Goal: Navigation & Orientation: Find specific page/section

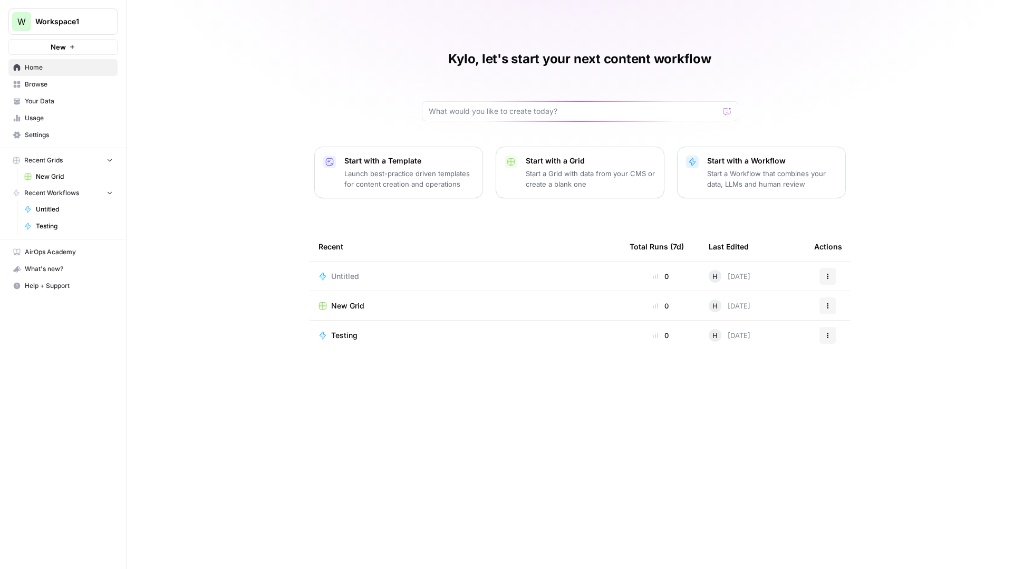
click at [72, 25] on span "Workspace1" at bounding box center [67, 21] width 64 height 11
click at [74, 83] on span "Workspace1" at bounding box center [97, 79] width 130 height 11
click at [44, 134] on span "Settings" at bounding box center [69, 134] width 88 height 9
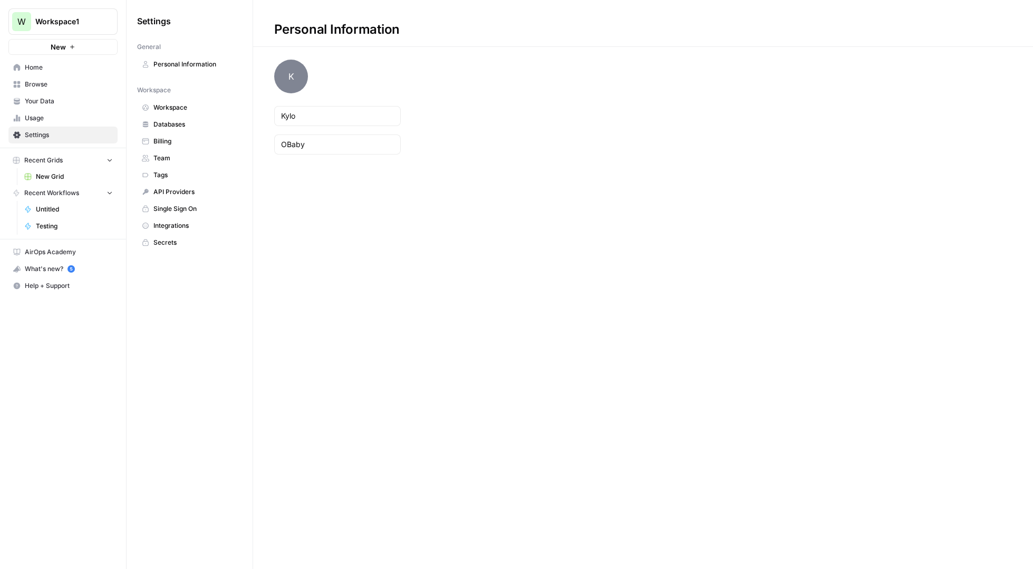
click at [182, 106] on span "Workspace" at bounding box center [195, 107] width 84 height 9
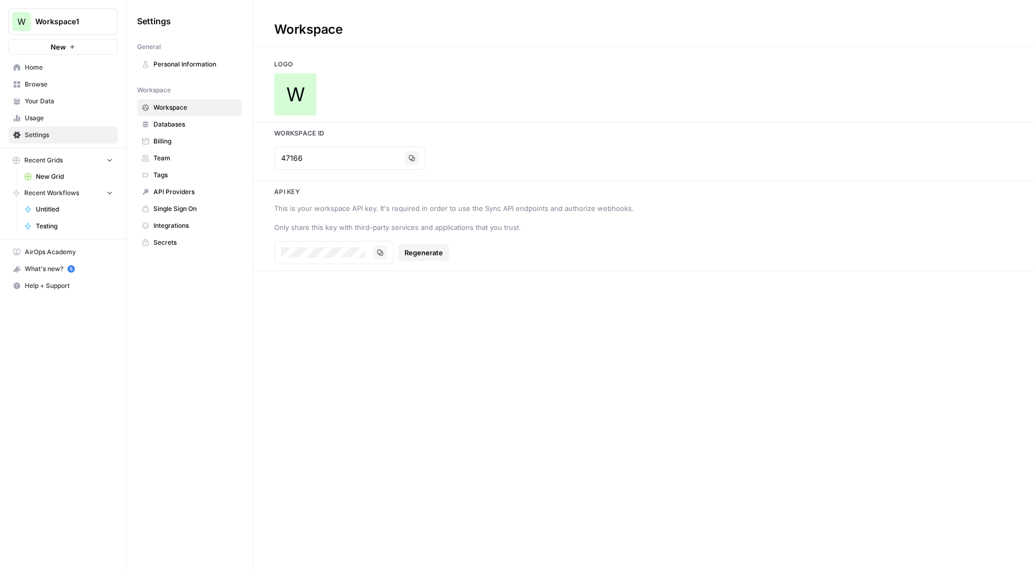
click at [334, 27] on div "Workspace" at bounding box center [308, 29] width 111 height 17
click at [342, 28] on div "Workspace" at bounding box center [308, 29] width 111 height 17
drag, startPoint x: 352, startPoint y: 28, endPoint x: 327, endPoint y: 27, distance: 24.8
click at [352, 28] on div "Workspace" at bounding box center [308, 29] width 111 height 17
click at [327, 27] on div "Workspace" at bounding box center [308, 29] width 111 height 17
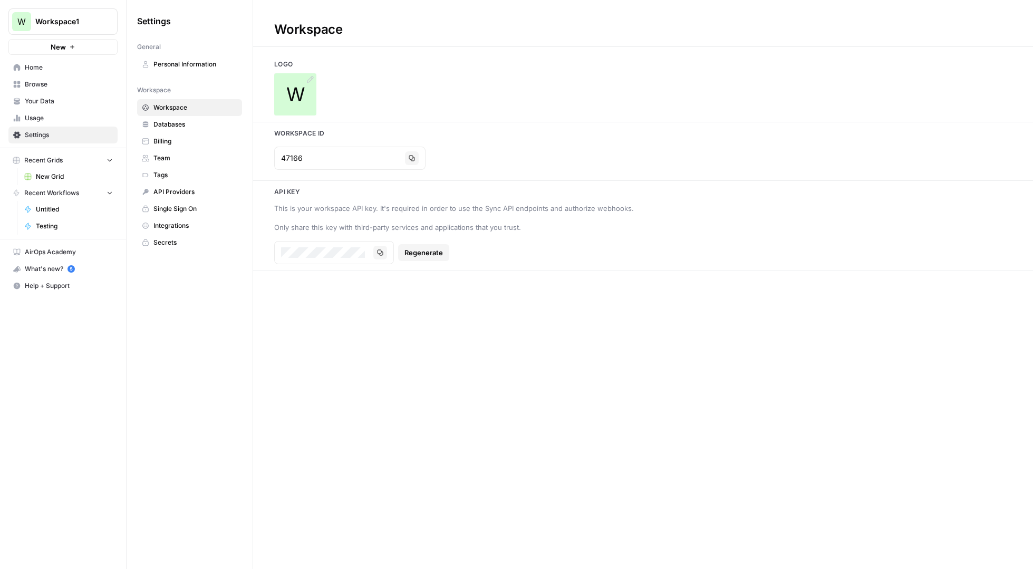
click at [311, 81] on icon at bounding box center [310, 79] width 8 height 8
click at [191, 62] on span "Personal Information" at bounding box center [195, 64] width 84 height 9
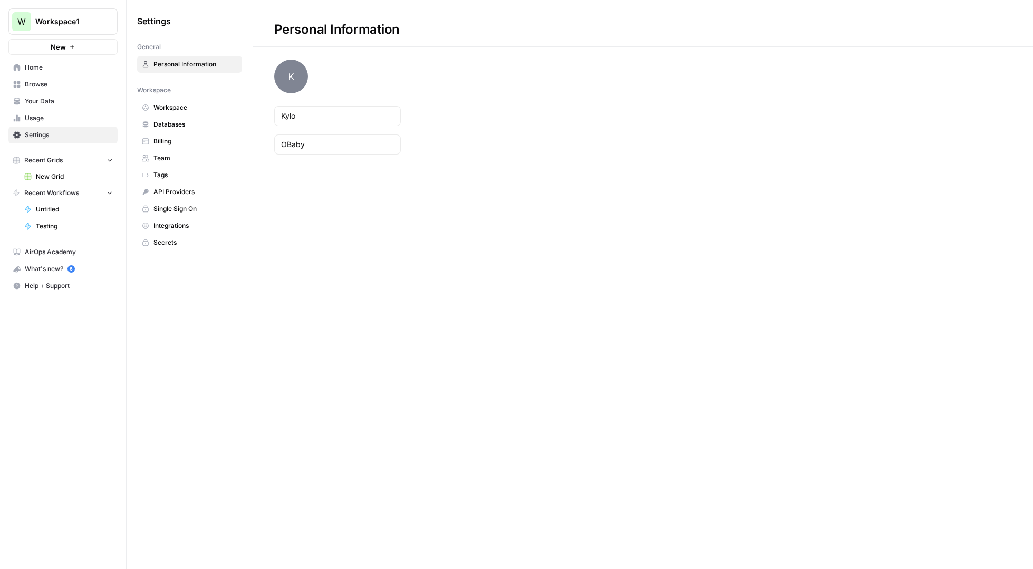
click at [153, 107] on span "Workspace" at bounding box center [195, 107] width 84 height 9
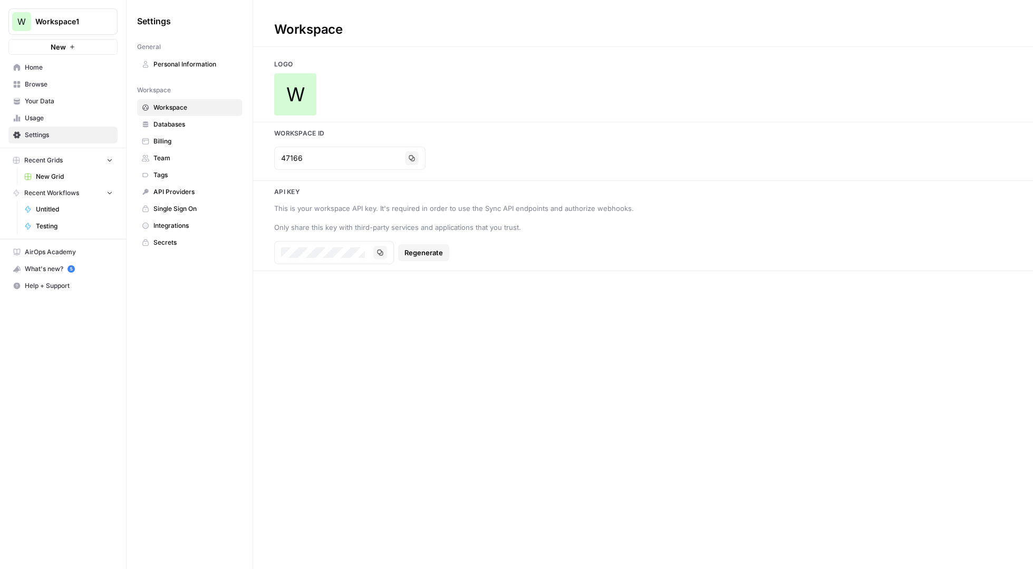
click at [177, 127] on span "Databases" at bounding box center [195, 124] width 84 height 9
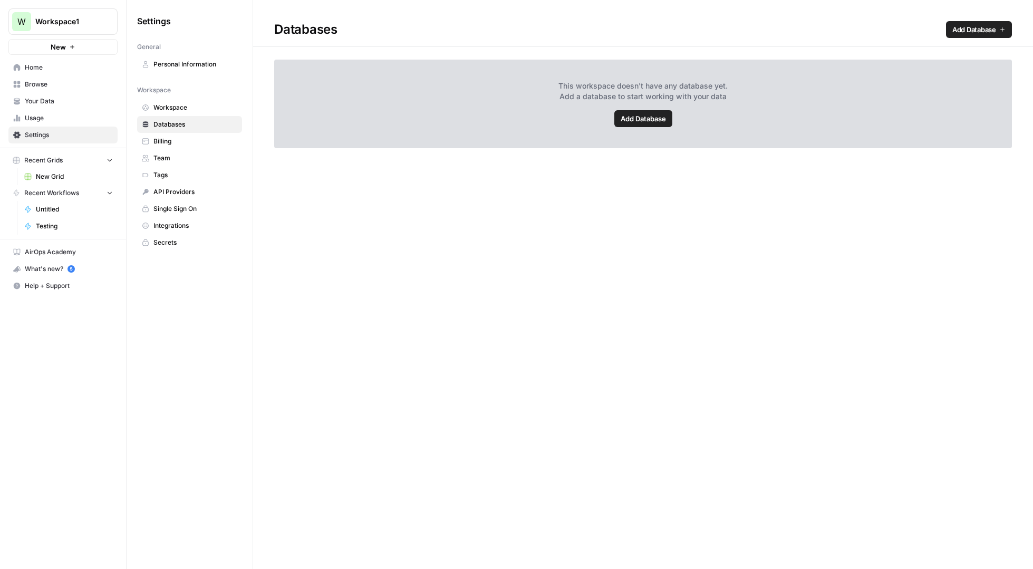
click at [161, 144] on span "Billing" at bounding box center [195, 141] width 84 height 9
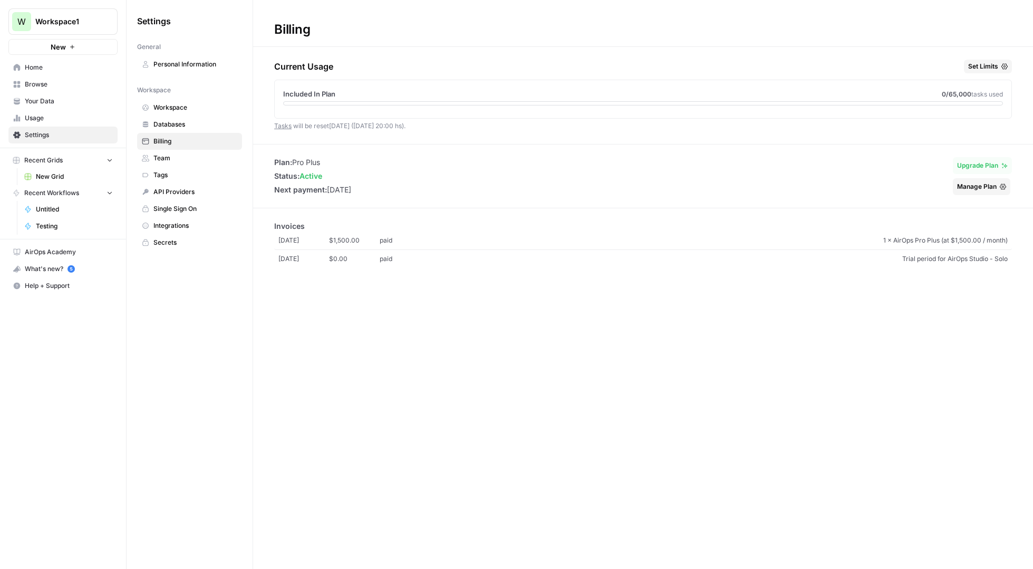
click at [171, 154] on span "Team" at bounding box center [195, 157] width 84 height 9
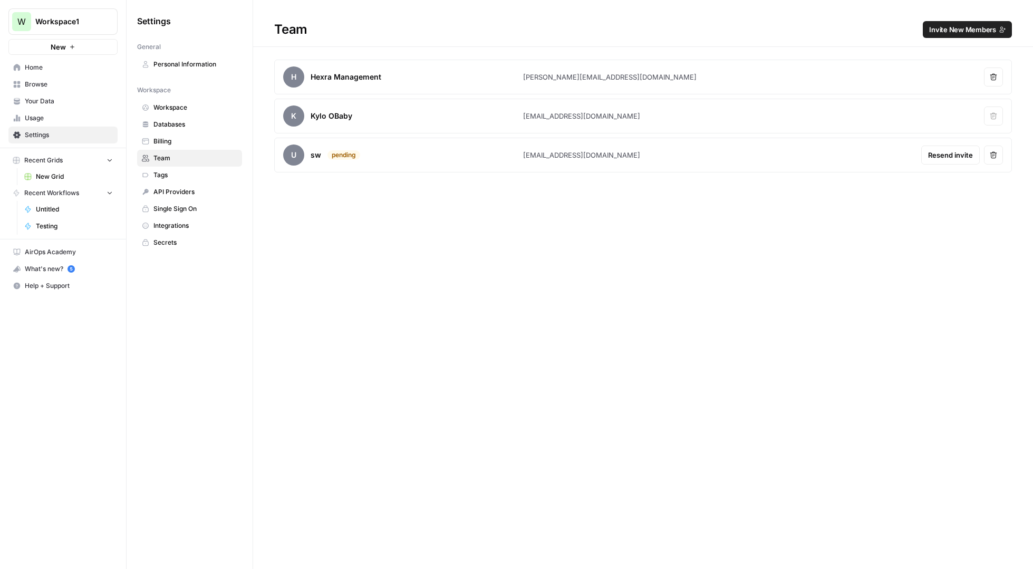
click at [178, 176] on span "Tags" at bounding box center [195, 174] width 84 height 9
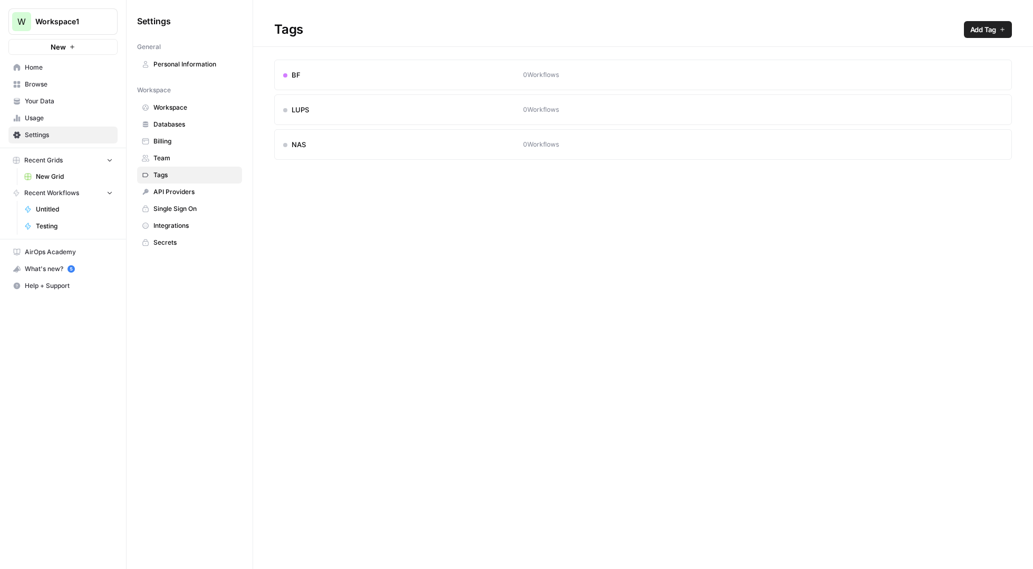
click at [171, 160] on span "Team" at bounding box center [195, 157] width 84 height 9
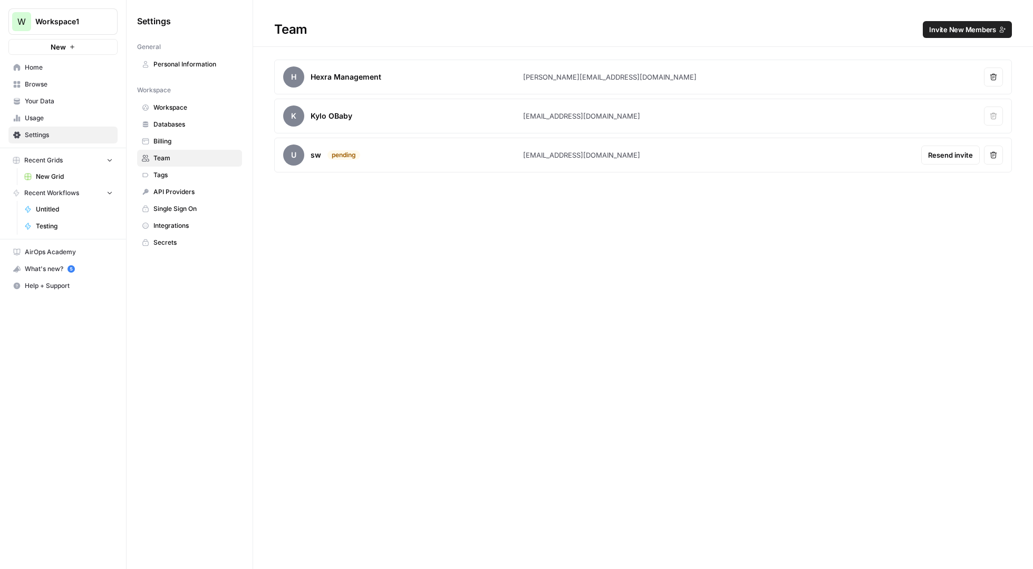
click at [46, 68] on span "Home" at bounding box center [69, 67] width 88 height 9
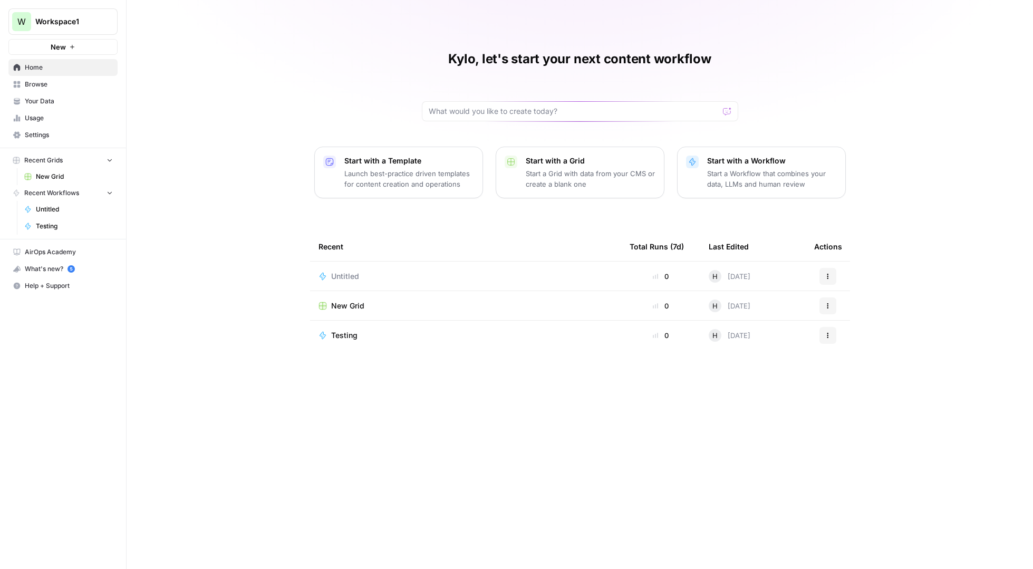
click at [66, 26] on span "Workspace1" at bounding box center [67, 21] width 64 height 11
click at [127, 81] on span "Workspace1" at bounding box center [97, 79] width 130 height 11
click at [31, 131] on span "Settings" at bounding box center [69, 134] width 88 height 9
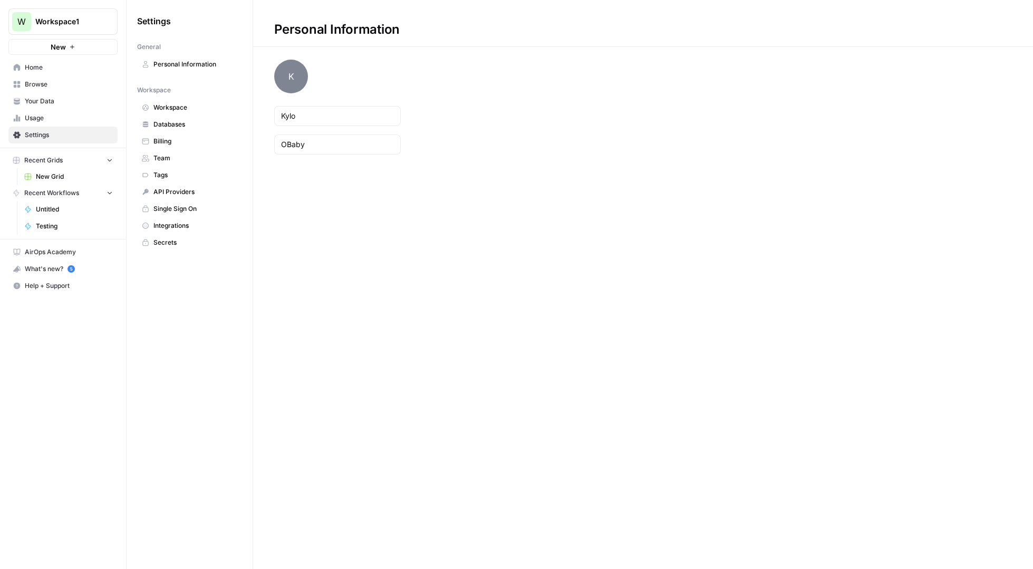
click at [44, 103] on span "Your Data" at bounding box center [69, 100] width 88 height 9
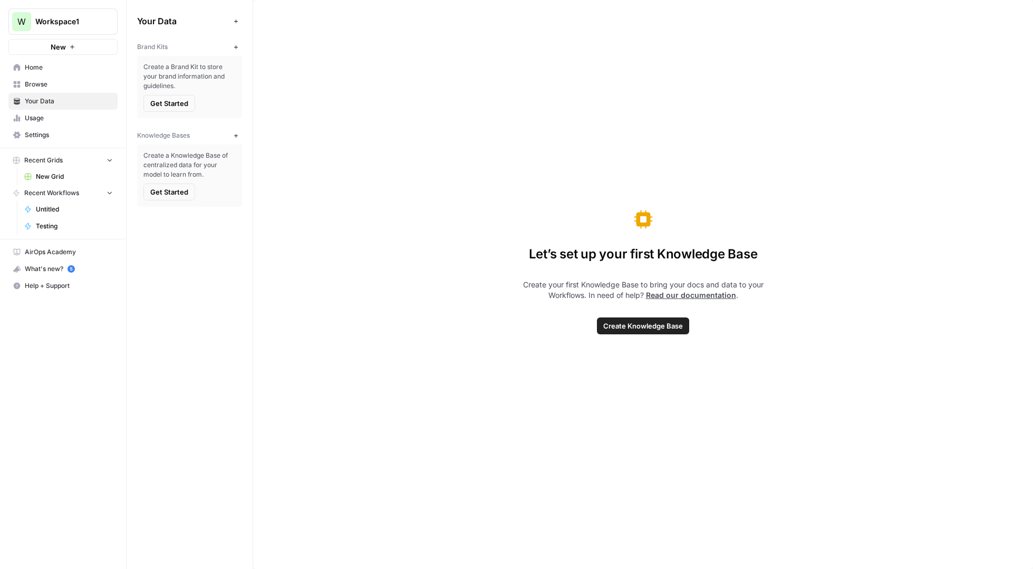
click at [180, 23] on span "Your Data" at bounding box center [183, 21] width 92 height 13
click at [168, 23] on span "Your Data" at bounding box center [183, 21] width 92 height 13
click at [46, 86] on span "Browse" at bounding box center [69, 84] width 88 height 9
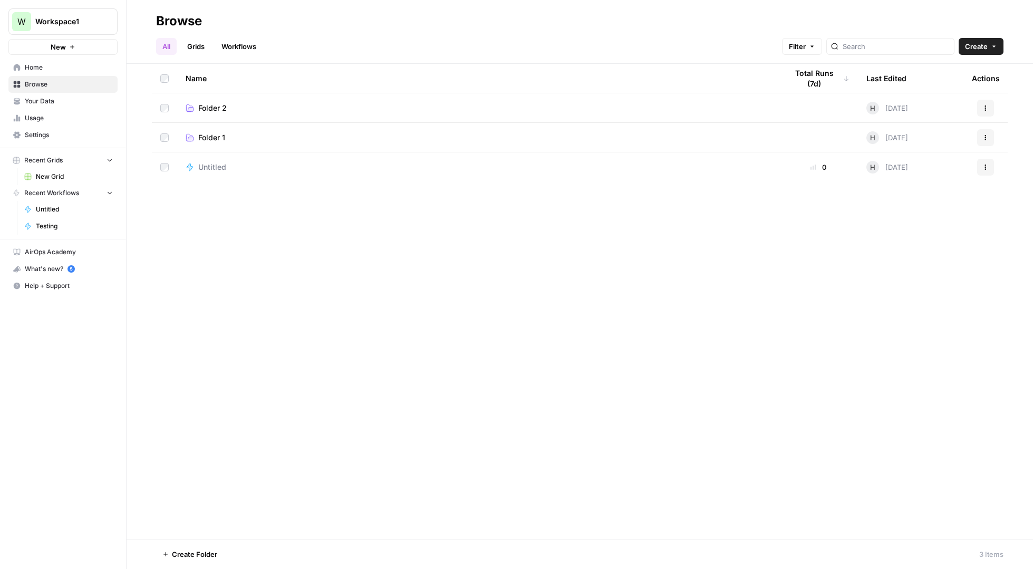
click at [48, 120] on span "Usage" at bounding box center [69, 117] width 88 height 9
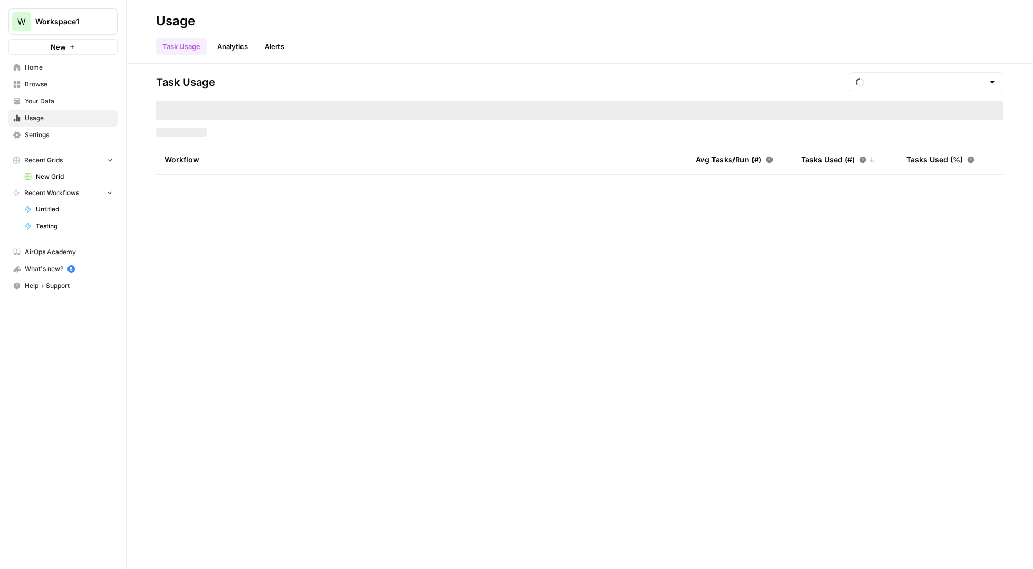
type input "August Included Tasks"
click at [45, 131] on span "Settings" at bounding box center [69, 134] width 88 height 9
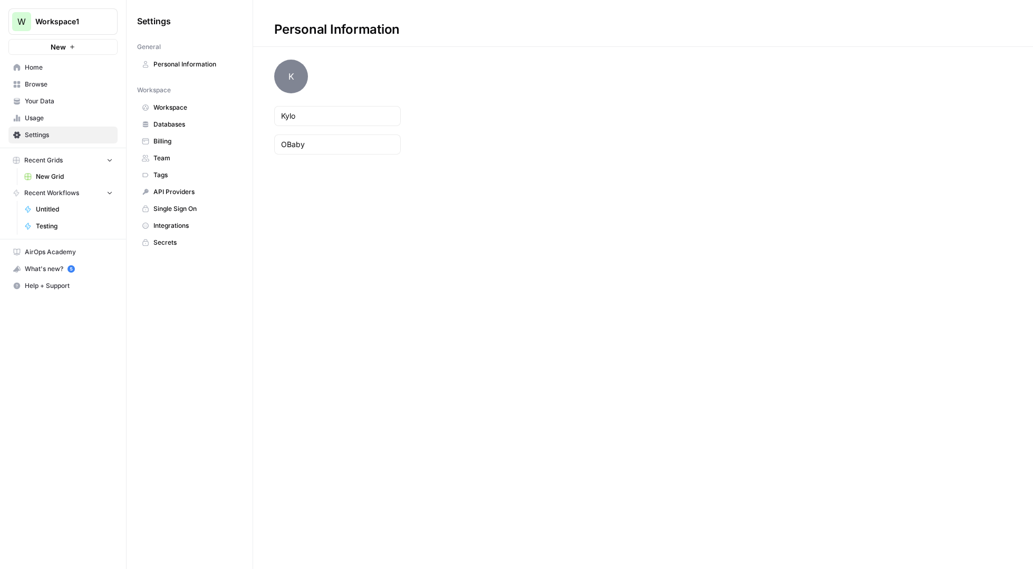
click at [169, 113] on link "Workspace" at bounding box center [189, 107] width 105 height 17
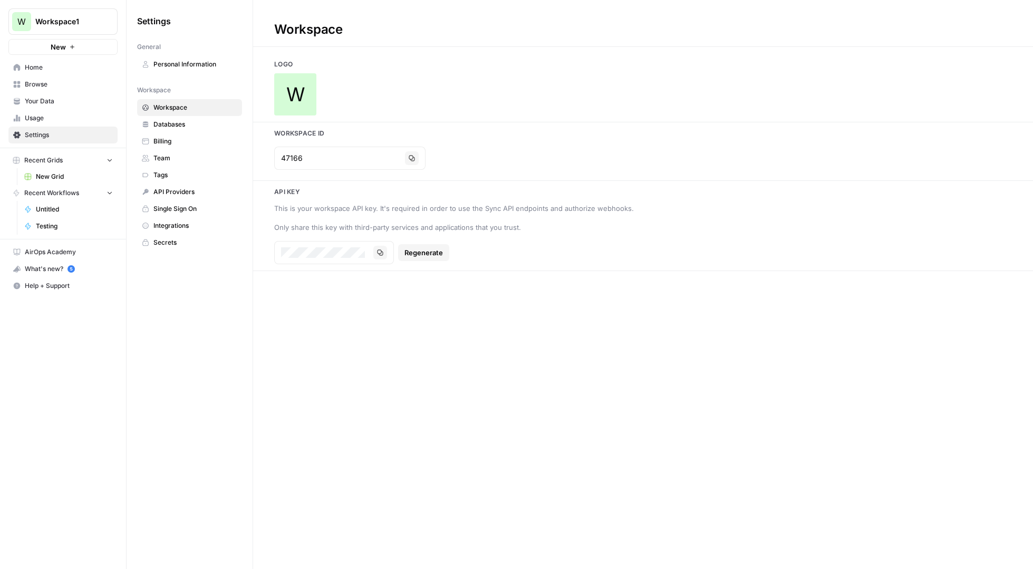
click at [338, 30] on div "Workspace" at bounding box center [308, 29] width 111 height 17
click at [323, 30] on div "Workspace" at bounding box center [308, 29] width 111 height 17
click at [299, 33] on div "Workspace" at bounding box center [308, 29] width 111 height 17
drag, startPoint x: 288, startPoint y: 34, endPoint x: 282, endPoint y: 33, distance: 6.4
click at [286, 34] on div "Workspace" at bounding box center [308, 29] width 111 height 17
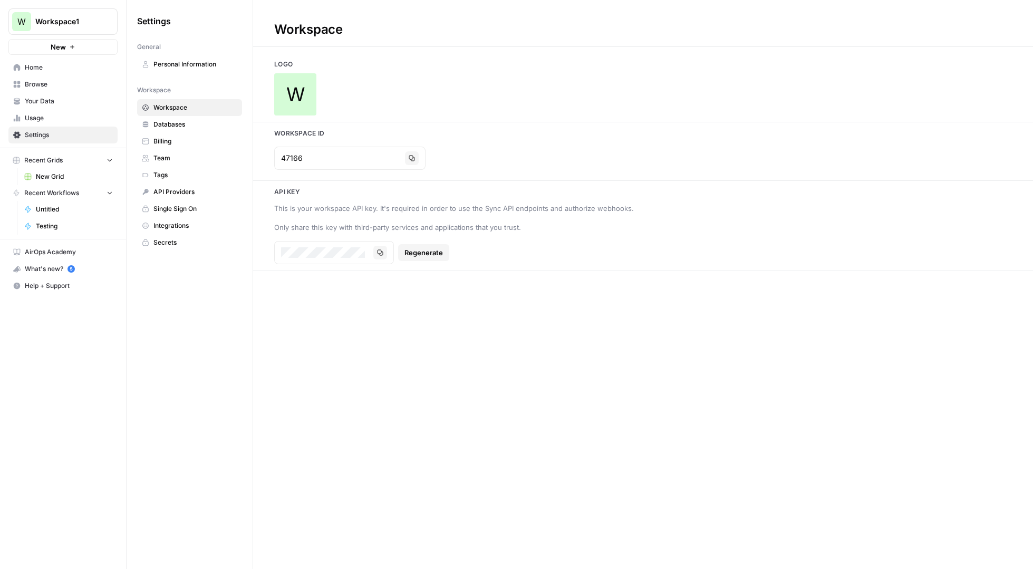
drag, startPoint x: 282, startPoint y: 33, endPoint x: 290, endPoint y: 31, distance: 8.7
click at [282, 33] on div "Workspace" at bounding box center [308, 29] width 111 height 17
click at [213, 345] on div "Settings General Personal Information Workspace Workspace Databases Billing Tea…" at bounding box center [190, 284] width 126 height 569
click at [58, 66] on span "Home" at bounding box center [69, 67] width 88 height 9
